Goal: Obtain resource: Obtain resource

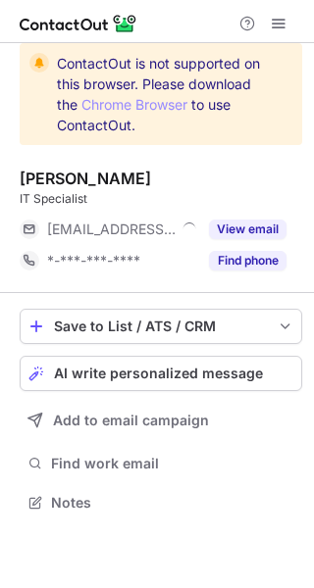
scroll to position [9, 10]
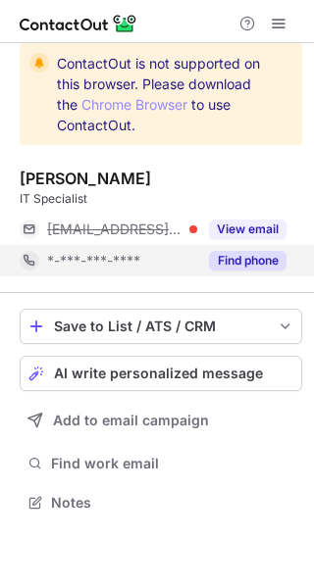
click at [232, 258] on button "Find phone" at bounding box center [247, 261] width 77 height 20
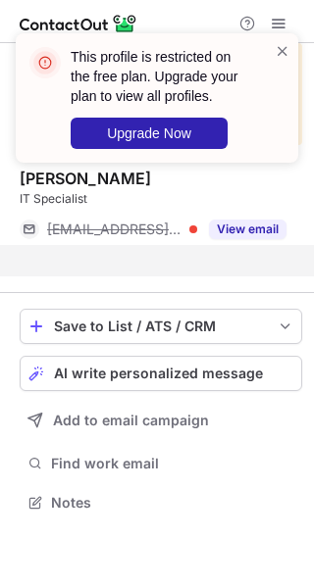
scroll to position [457, 314]
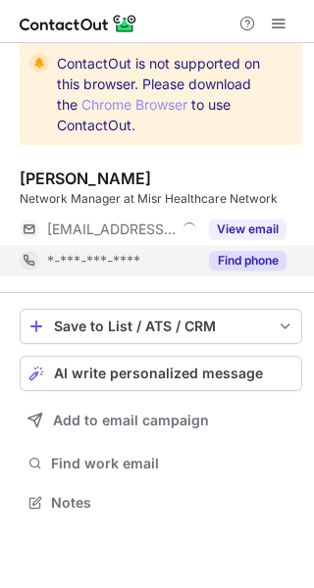
scroll to position [9, 10]
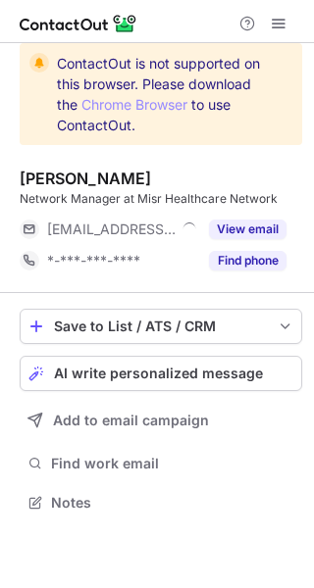
scroll to position [9, 10]
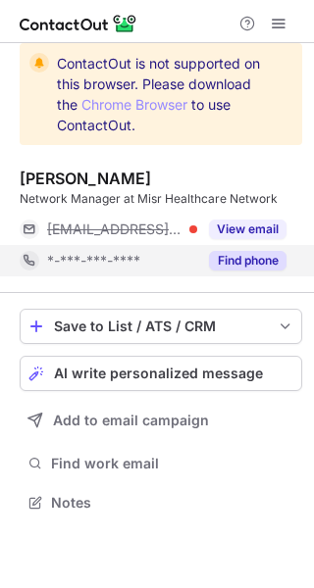
click at [274, 265] on button "Find phone" at bounding box center [247, 261] width 77 height 20
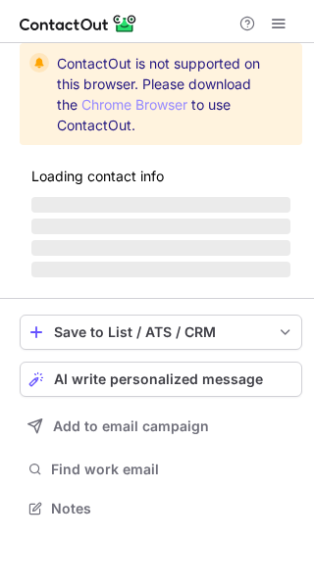
scroll to position [9, 10]
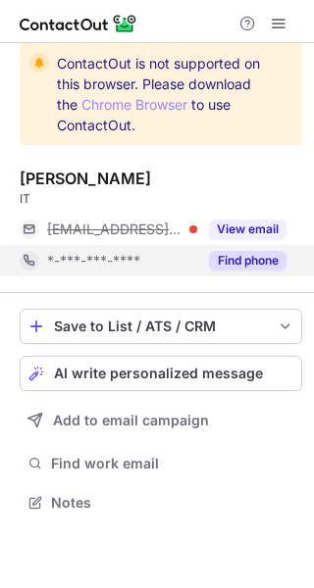
click at [249, 266] on button "Find phone" at bounding box center [247, 261] width 77 height 20
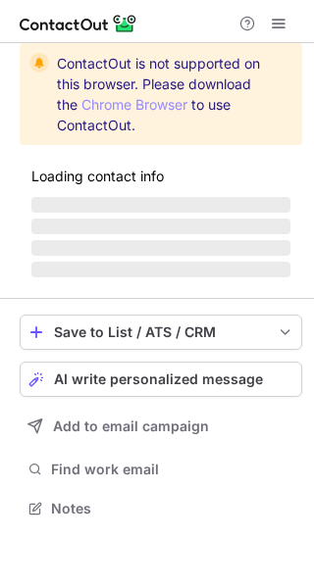
scroll to position [9, 10]
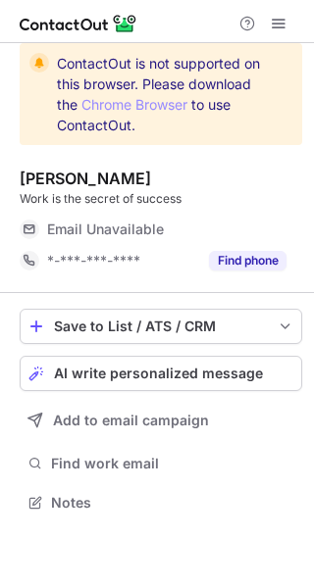
click at [247, 270] on button "Find phone" at bounding box center [247, 261] width 77 height 20
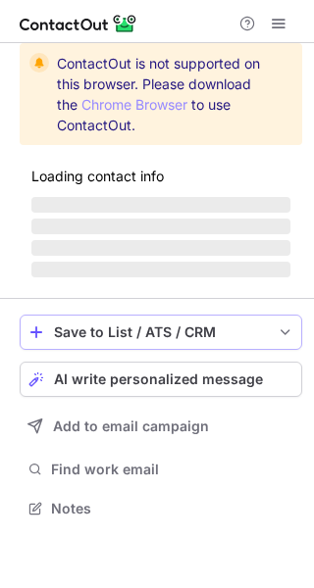
scroll to position [9, 10]
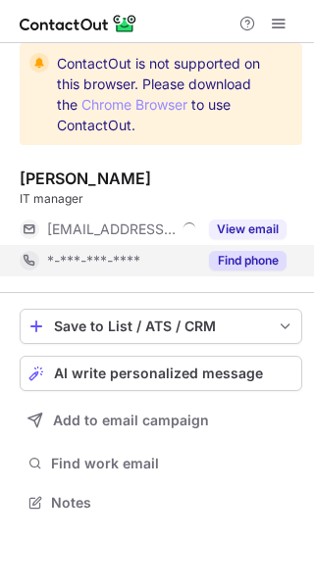
click at [246, 262] on button "Find phone" at bounding box center [247, 261] width 77 height 20
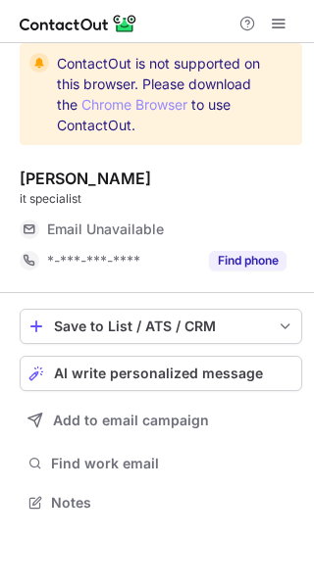
scroll to position [9, 10]
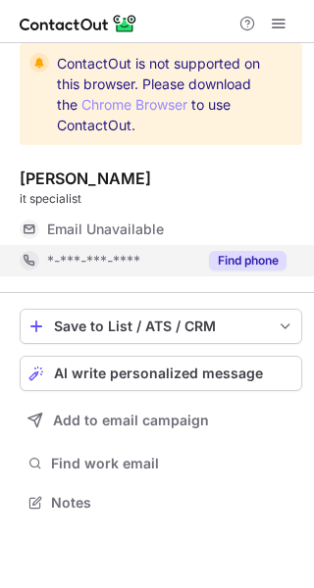
click at [235, 248] on div "Find phone" at bounding box center [241, 260] width 89 height 31
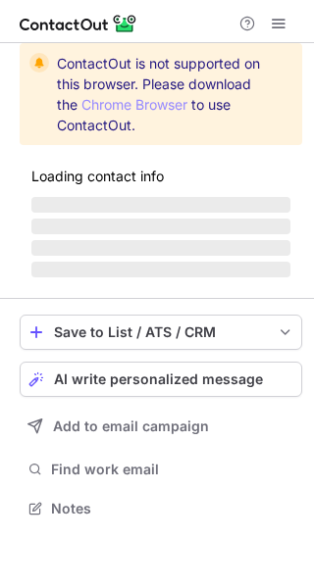
scroll to position [506, 314]
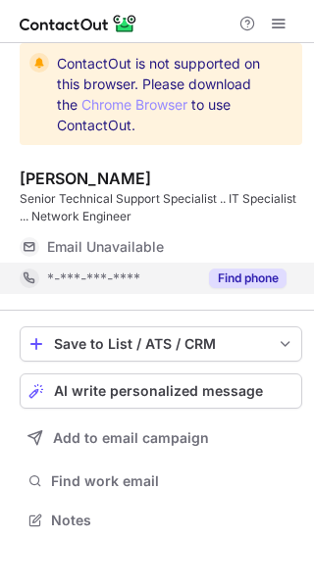
click at [232, 281] on button "Find phone" at bounding box center [247, 279] width 77 height 20
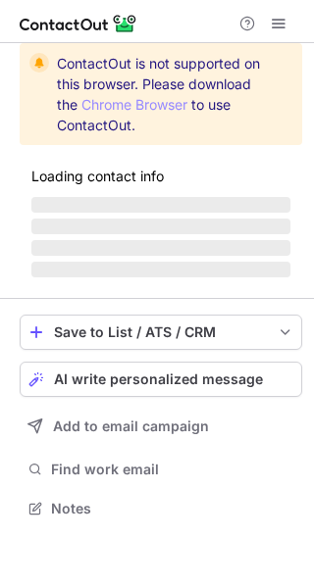
scroll to position [9, 10]
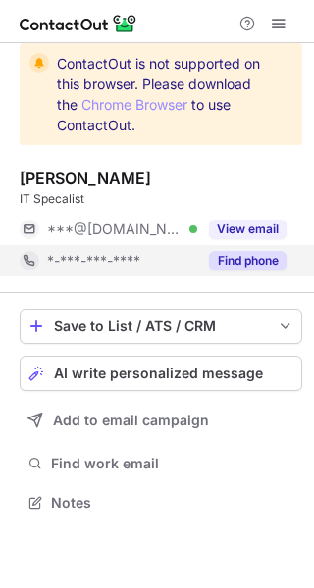
click at [231, 257] on button "Find phone" at bounding box center [247, 261] width 77 height 20
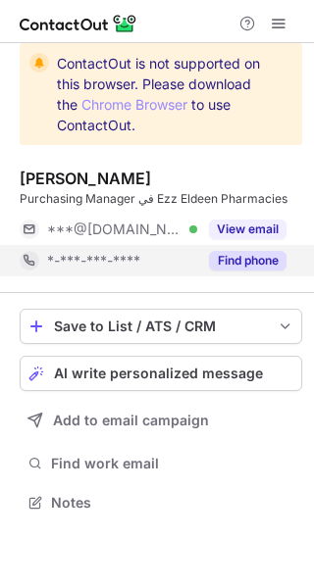
scroll to position [9, 10]
click at [272, 257] on button "Find phone" at bounding box center [247, 261] width 77 height 20
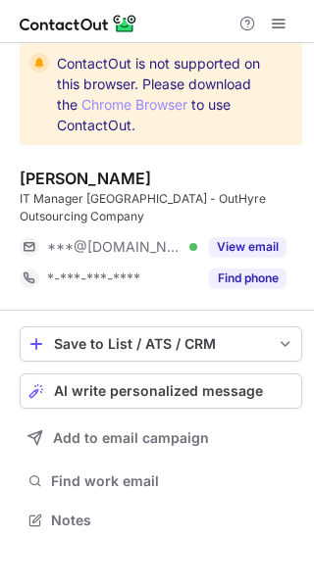
scroll to position [506, 314]
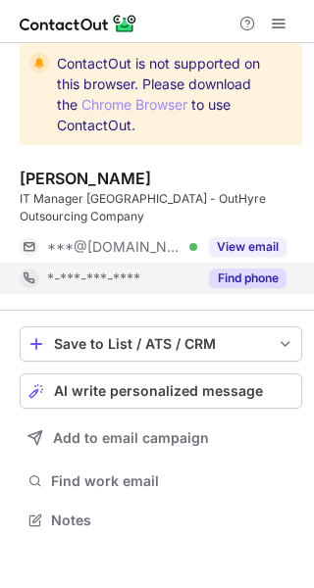
click at [260, 277] on button "Find phone" at bounding box center [247, 279] width 77 height 20
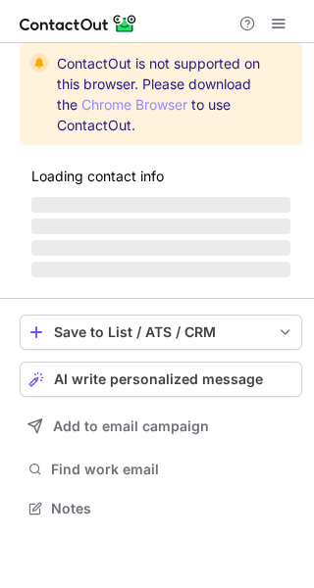
scroll to position [506, 314]
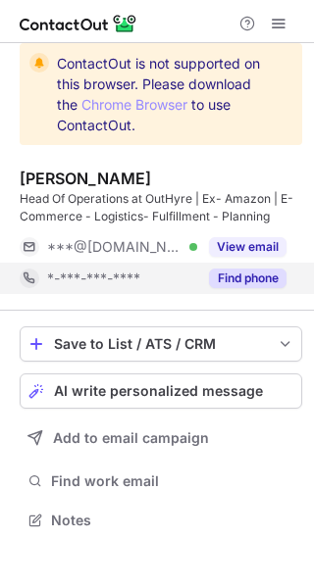
click at [232, 266] on div "Find phone" at bounding box center [241, 278] width 89 height 31
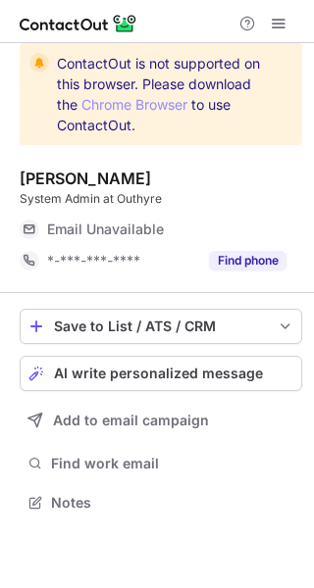
scroll to position [9, 10]
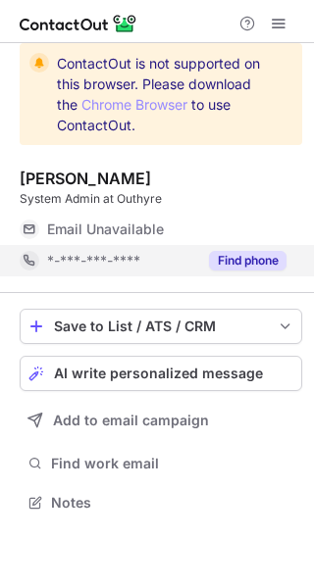
click at [236, 251] on button "Find phone" at bounding box center [247, 261] width 77 height 20
